Goal: Task Accomplishment & Management: Manage account settings

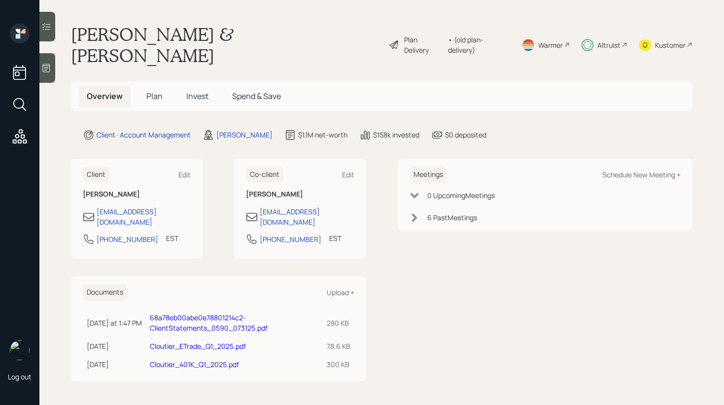
click at [49, 29] on icon at bounding box center [46, 26] width 8 height 7
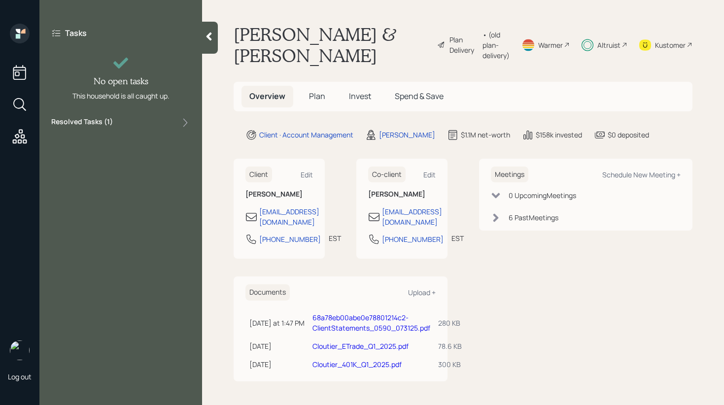
click at [132, 119] on div "Resolved Tasks ( 1 )" at bounding box center [120, 123] width 139 height 12
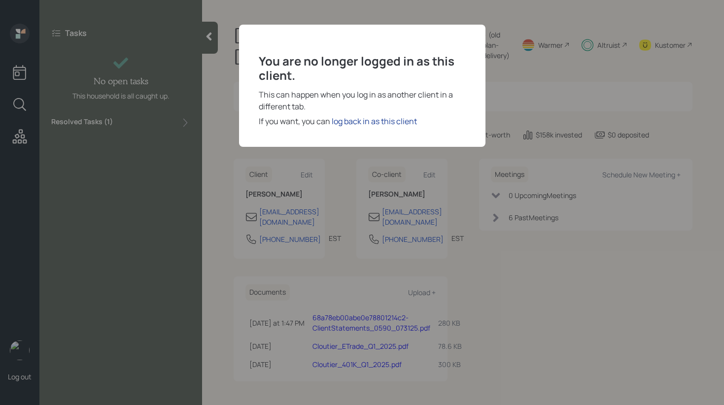
click at [384, 120] on div "log back in as this client" at bounding box center [374, 121] width 85 height 12
